Goal: Information Seeking & Learning: Learn about a topic

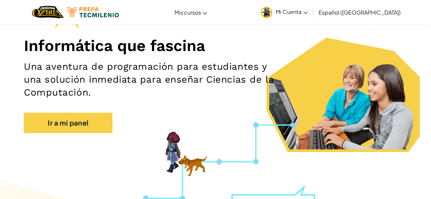
scroll to position [74, 0]
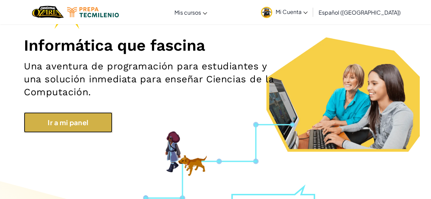
click at [73, 120] on link "Ir a mi panel" at bounding box center [68, 122] width 89 height 20
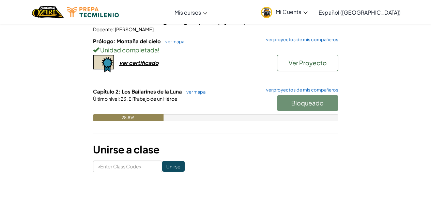
scroll to position [89, 0]
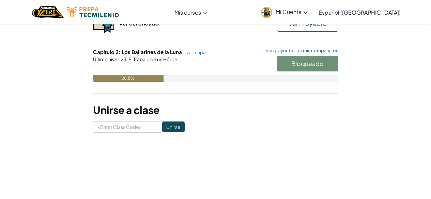
scroll to position [128, 0]
click at [312, 62] on div "Bloqueado" at bounding box center [304, 65] width 68 height 19
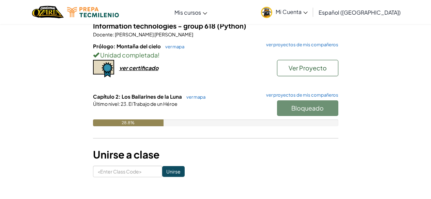
scroll to position [81, 0]
